Goal: Navigation & Orientation: Go to known website

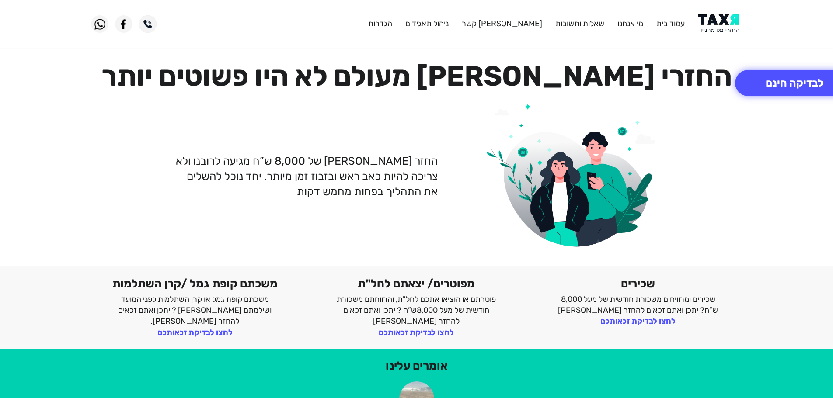
click at [711, 33] on img at bounding box center [720, 24] width 44 height 20
